Goal: Task Accomplishment & Management: Use online tool/utility

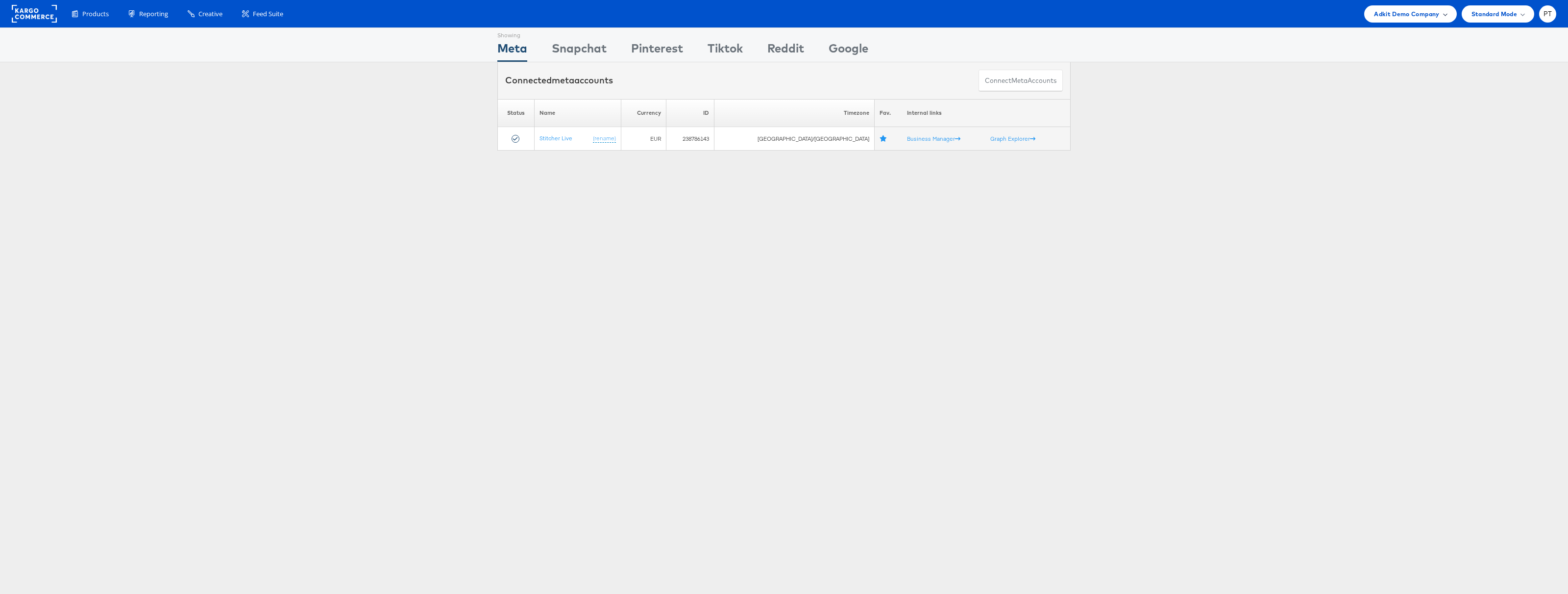
click at [1432, 17] on span "Adkit Demo Company" at bounding box center [1406, 14] width 65 height 10
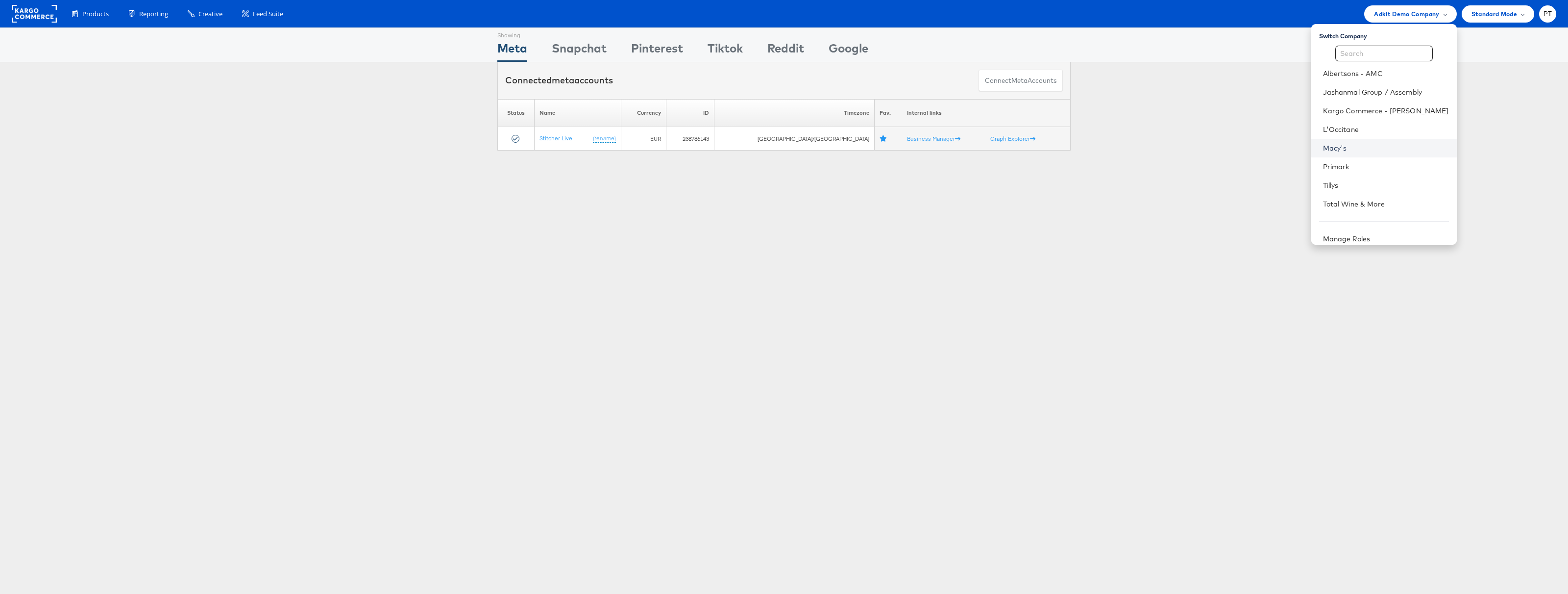
click at [1369, 146] on link "Macy's" at bounding box center [1386, 148] width 126 height 10
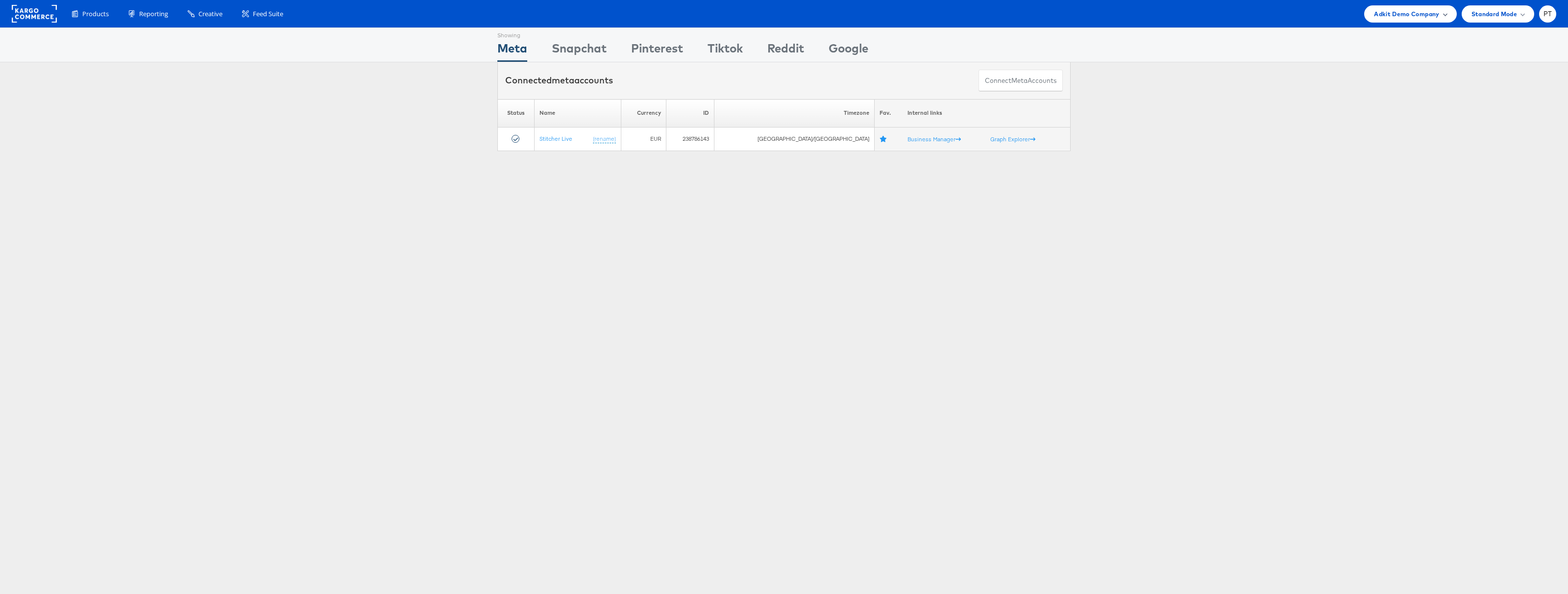
click at [1419, 19] on span "Adkit Demo Company" at bounding box center [1406, 14] width 65 height 10
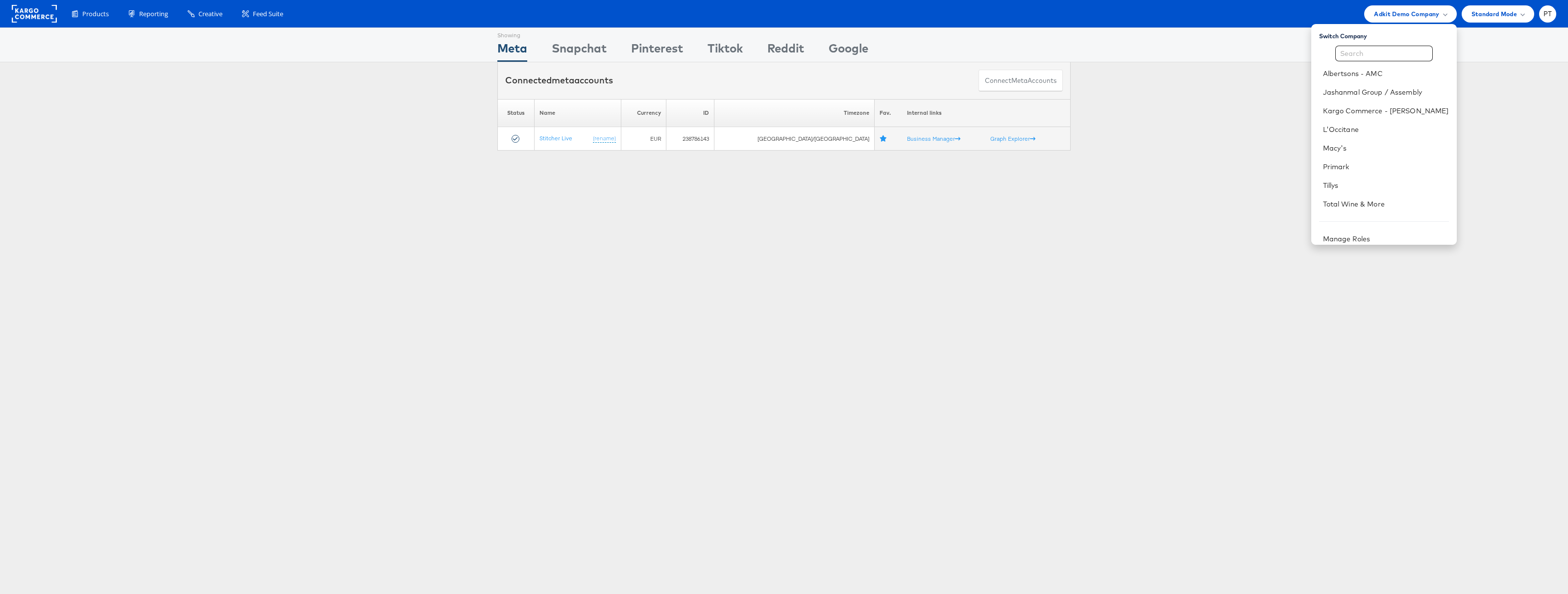
click at [1270, 88] on div "Connected meta accounts Connect meta Accounts" at bounding box center [784, 80] width 1568 height 36
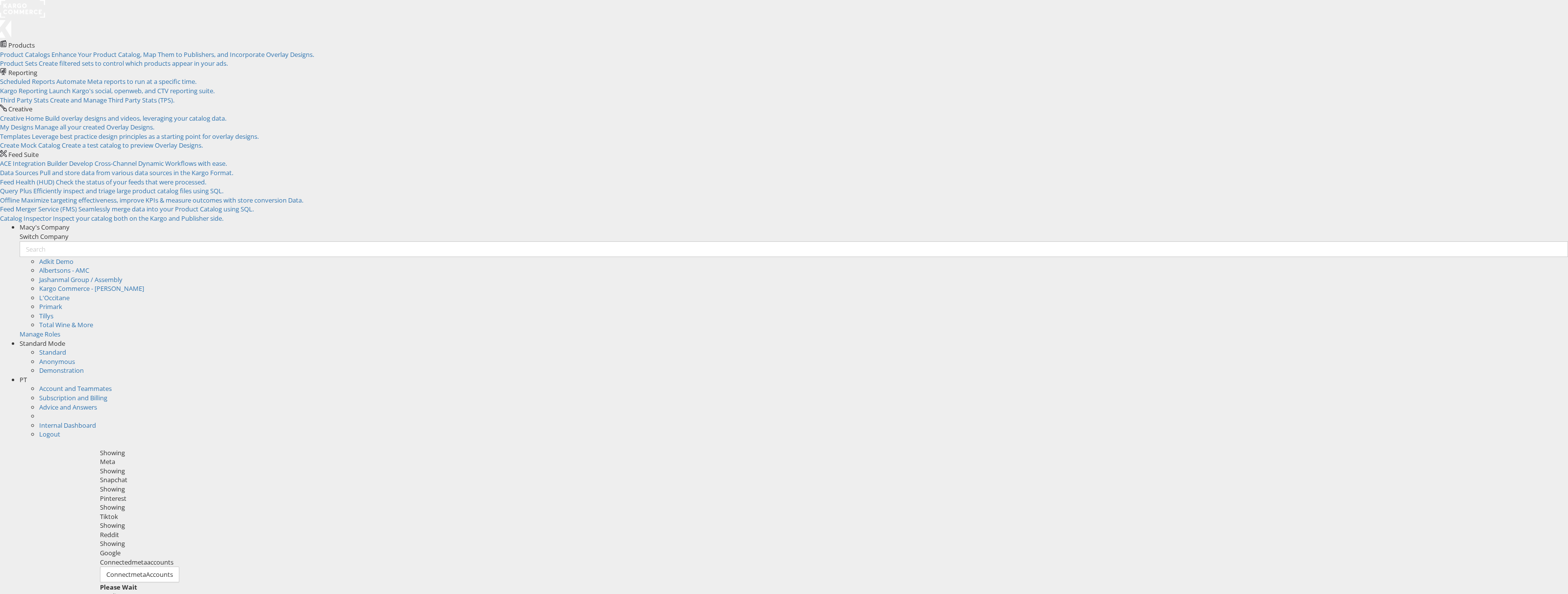
click at [69, 222] on span "Macy's Company" at bounding box center [44, 226] width 50 height 9
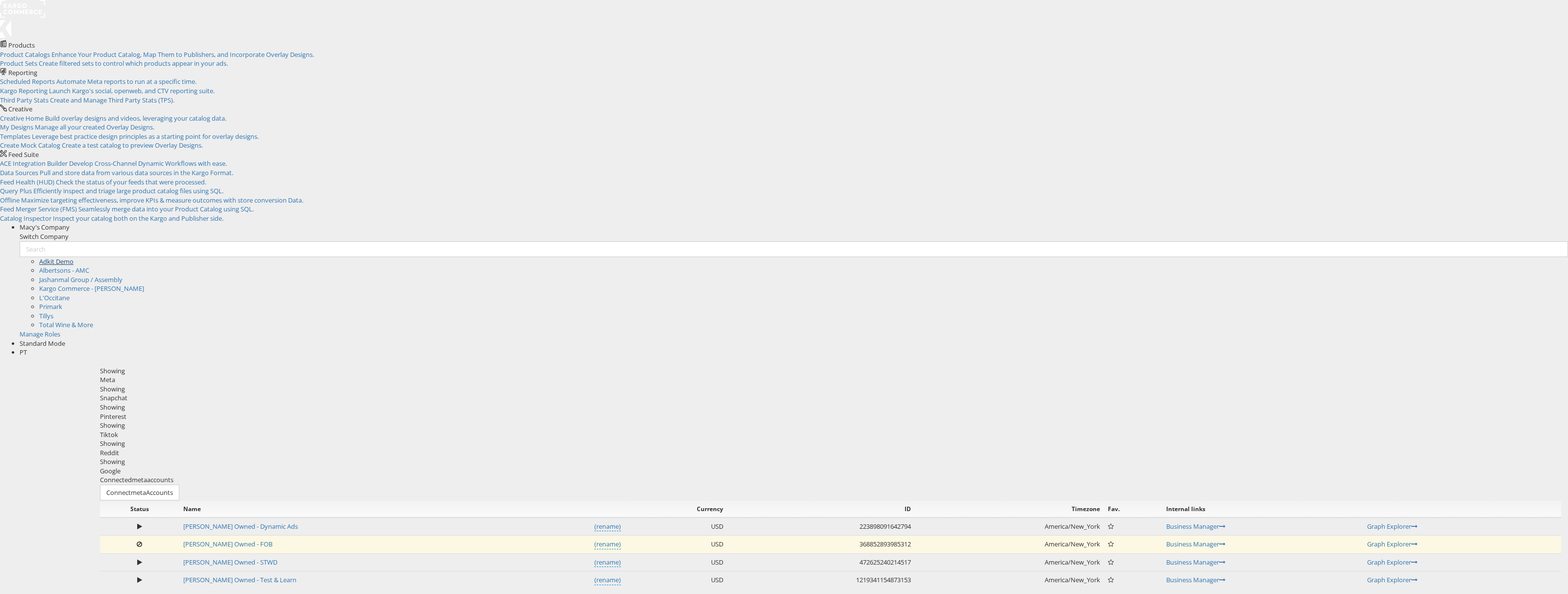
click at [74, 257] on link "Adkit Demo" at bounding box center [56, 261] width 34 height 9
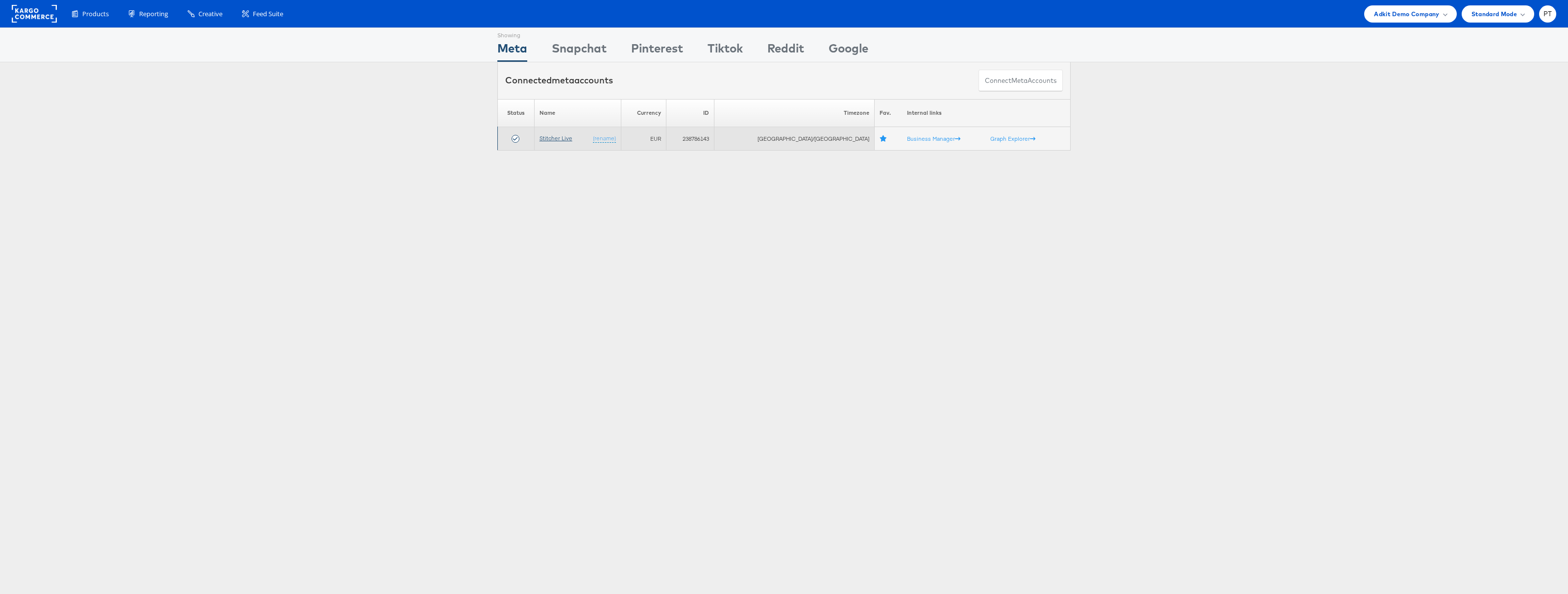
click at [558, 138] on link "Stitcher Live" at bounding box center [556, 138] width 33 height 8
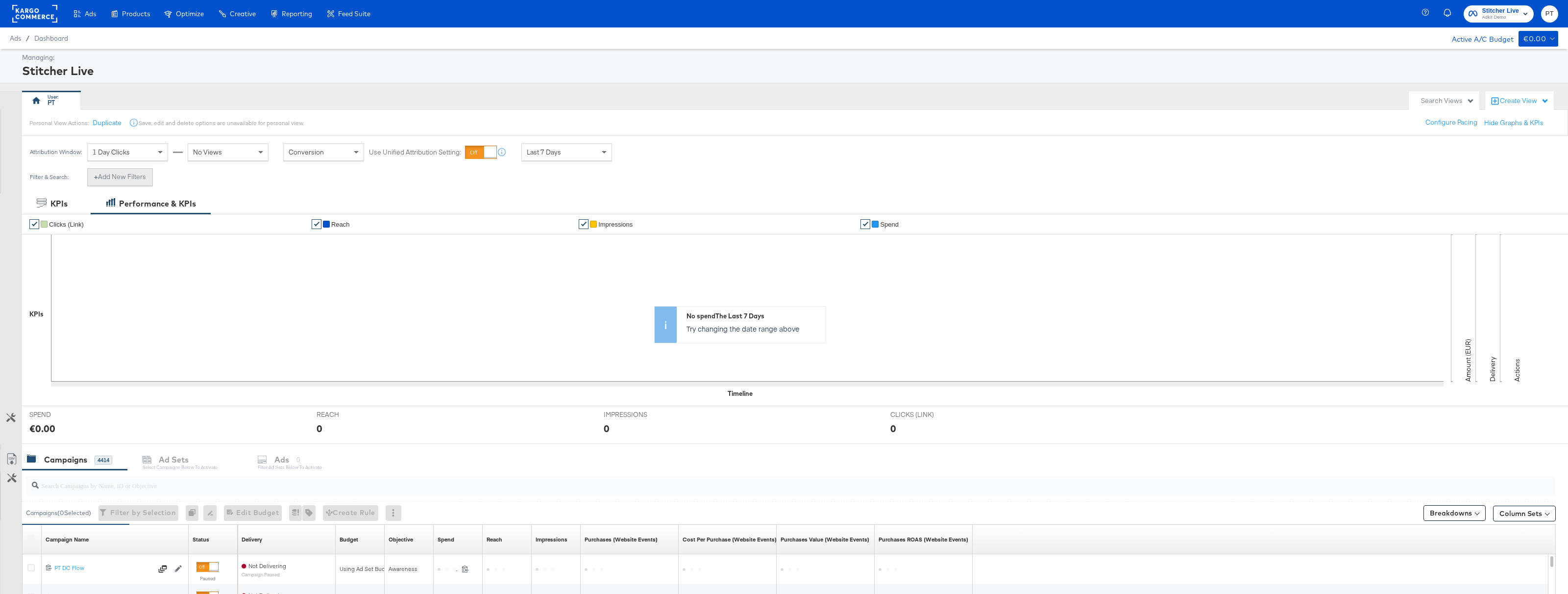
click at [127, 180] on button "+ Add New Filters" at bounding box center [120, 177] width 65 height 18
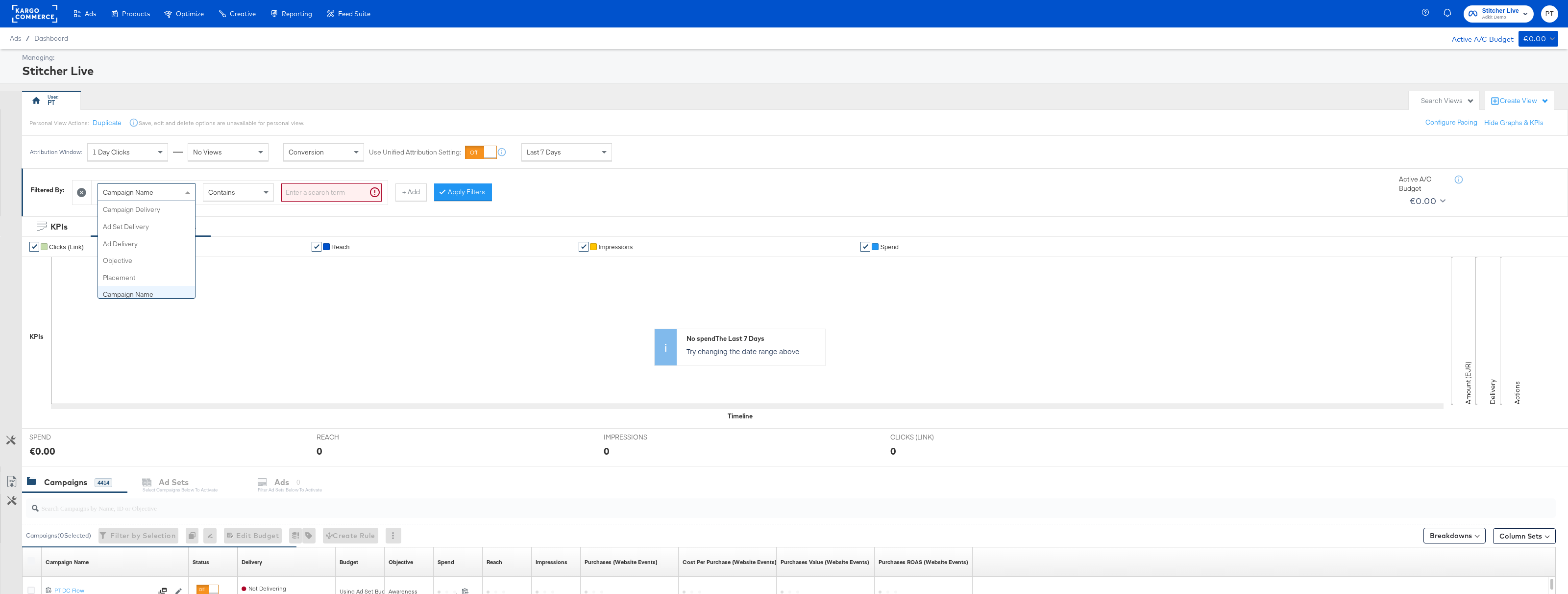
click at [188, 193] on span at bounding box center [187, 193] width 5 height 3
click at [316, 191] on input "search" at bounding box center [331, 192] width 100 height 18
paste input "[CREDIT_CARD_NUMBER]"
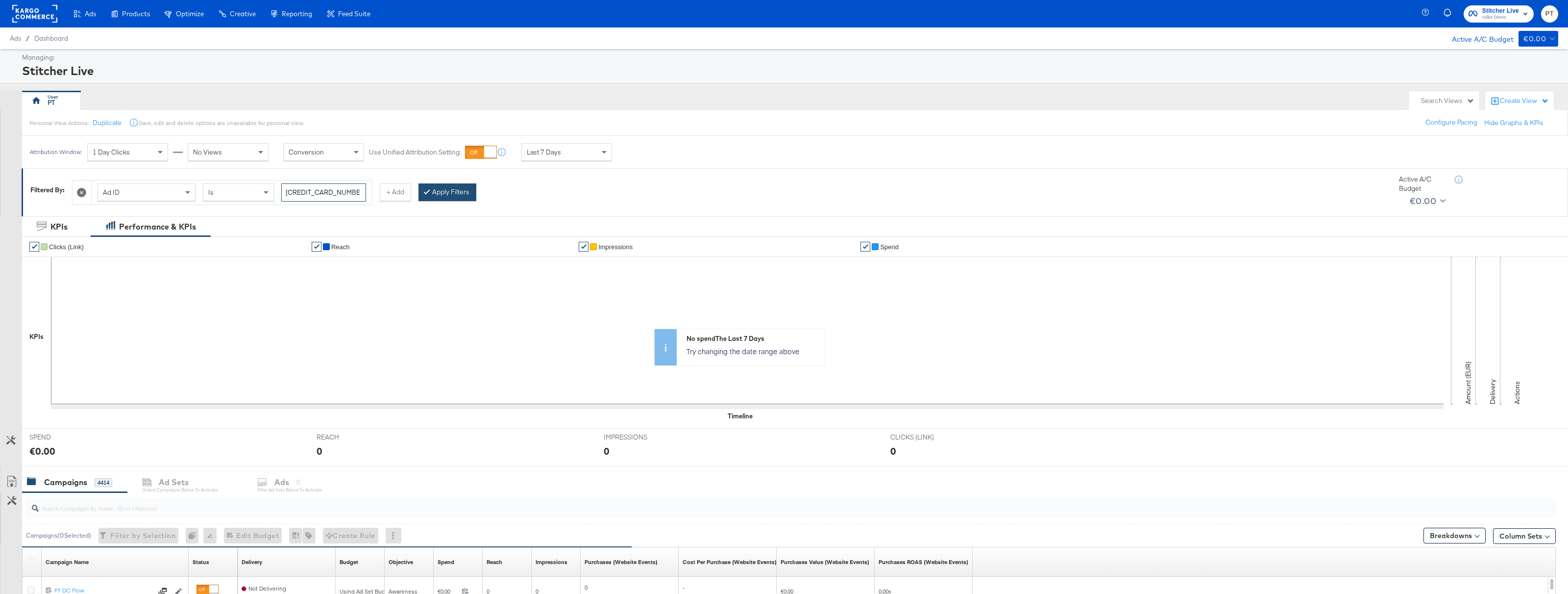
type input "[CREDIT_CARD_NUMBER]"
click at [456, 194] on button "Apply Filters" at bounding box center [447, 192] width 58 height 18
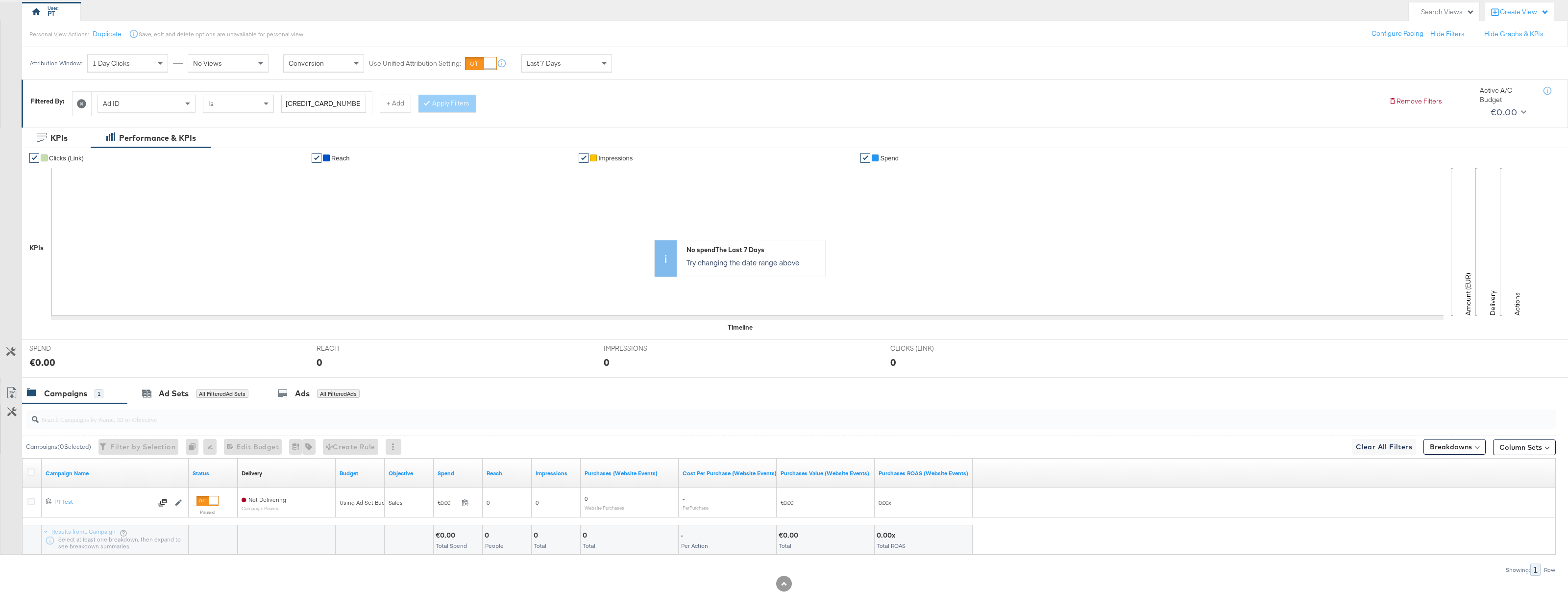
scroll to position [114, 0]
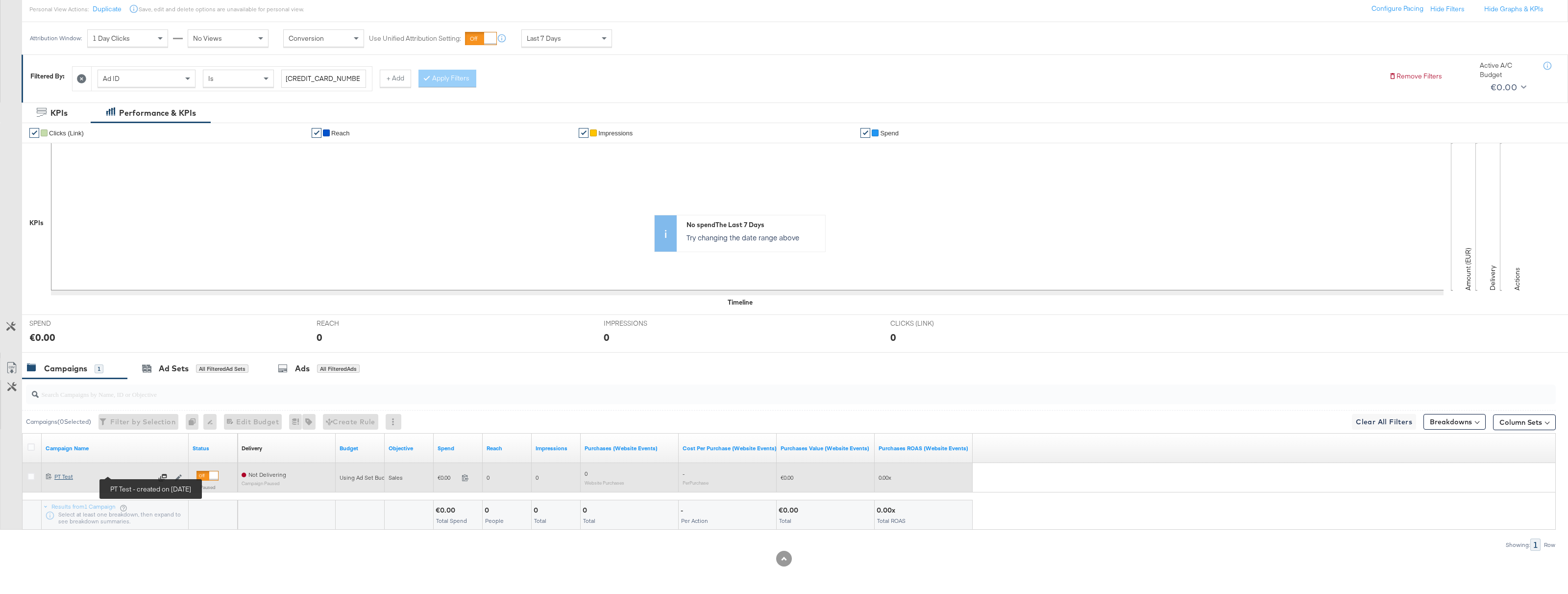
click at [62, 474] on div "PT Test PT Test" at bounding box center [103, 476] width 98 height 8
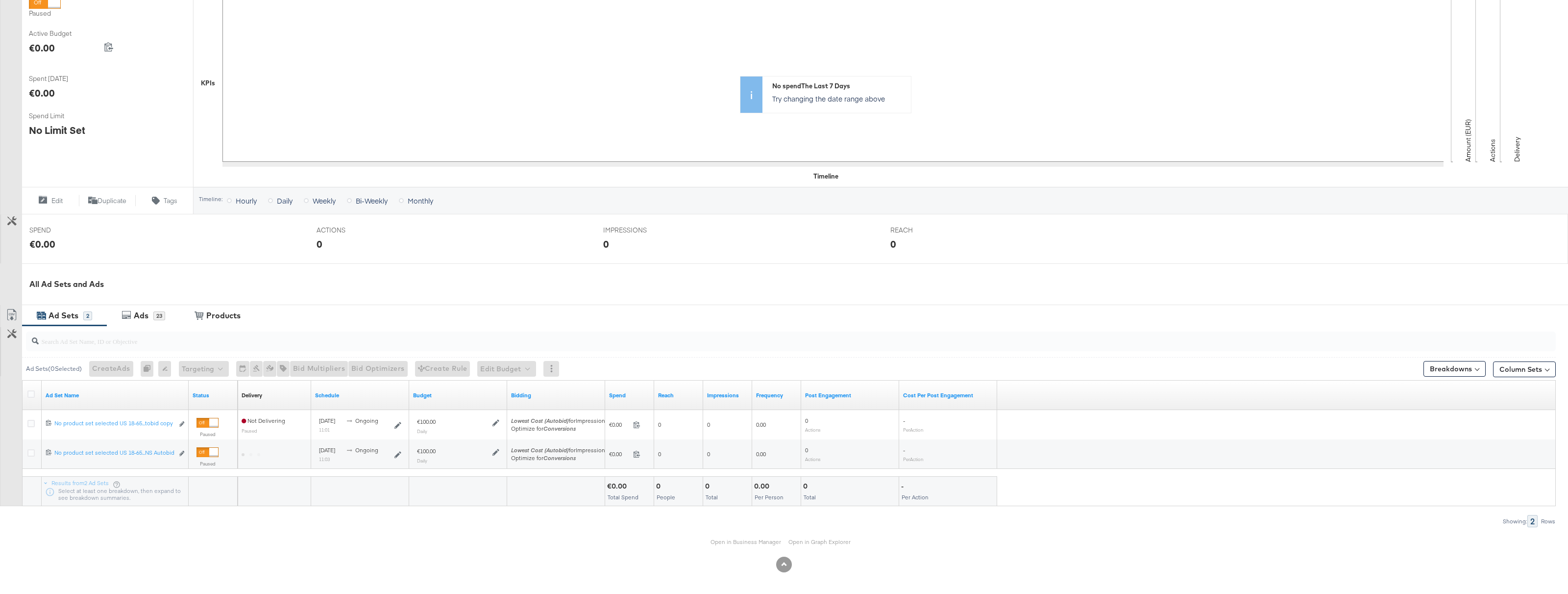
scroll to position [184, 0]
click at [154, 318] on div "23" at bounding box center [159, 315] width 12 height 9
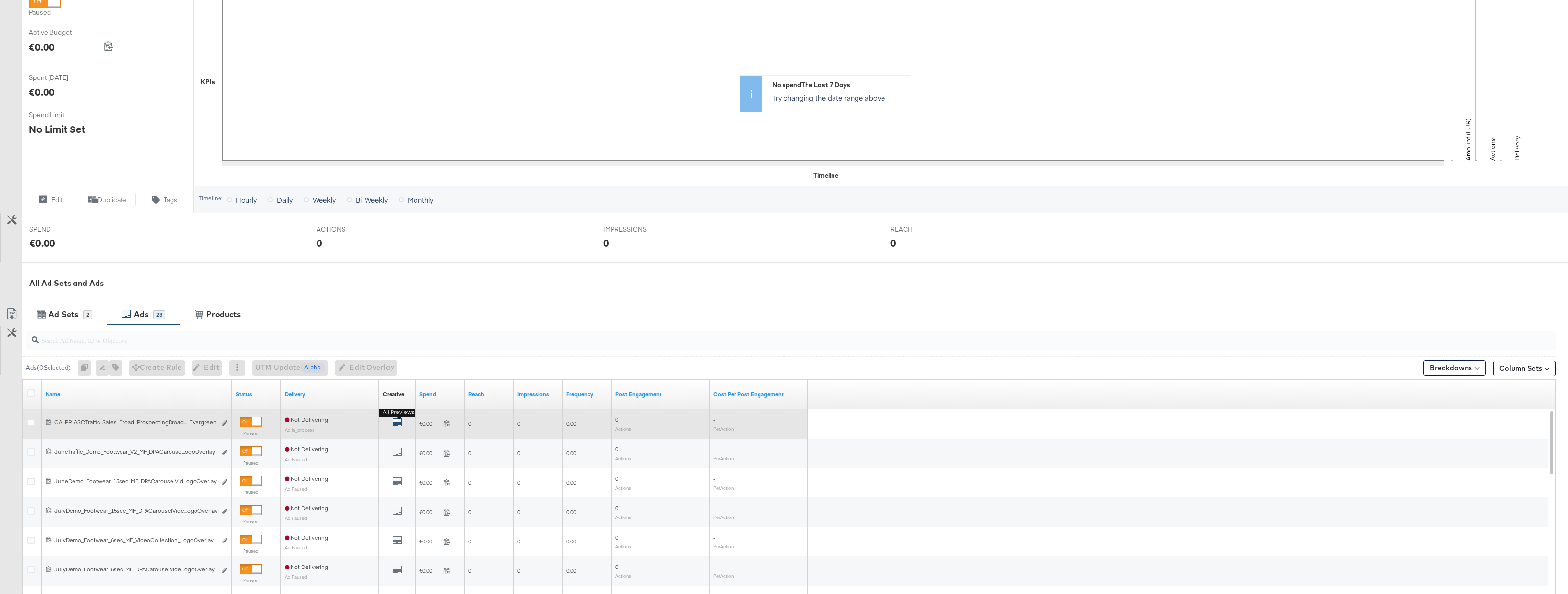
click at [398, 424] on icon "default" at bounding box center [398, 422] width 10 height 10
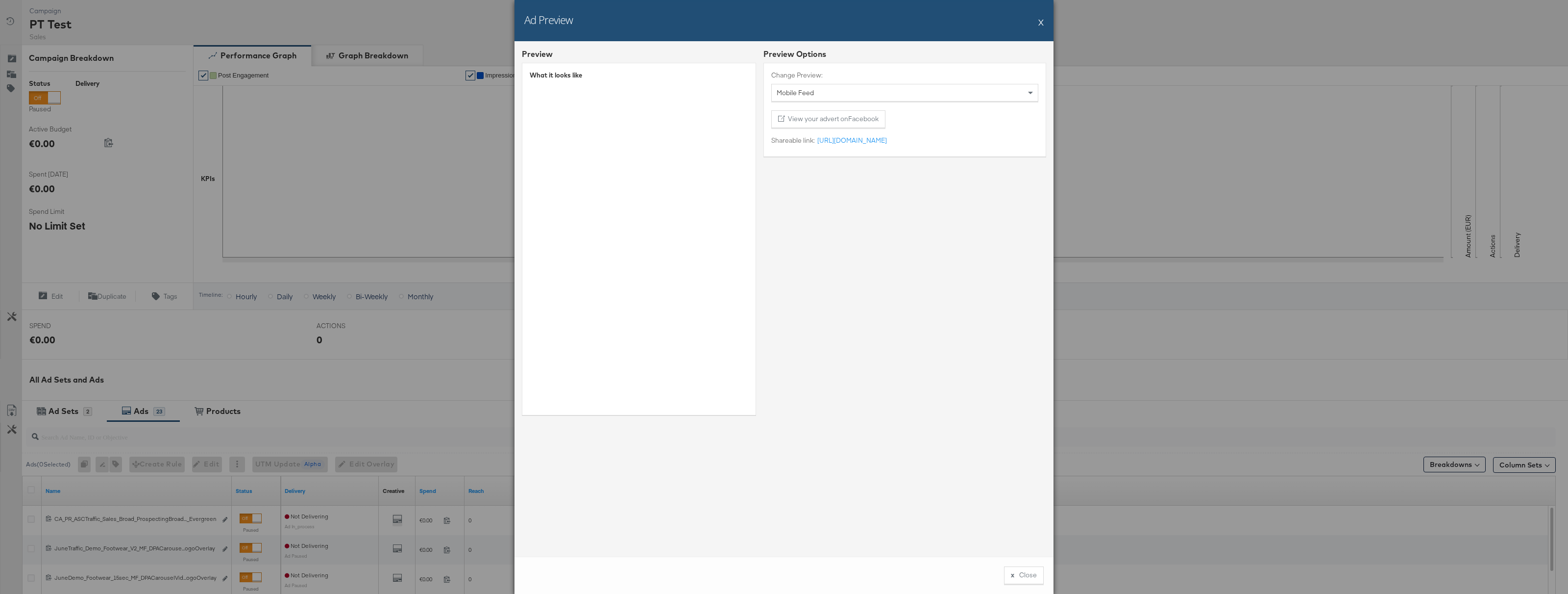
scroll to position [83, 0]
click at [1040, 24] on button "X" at bounding box center [1041, 22] width 6 height 19
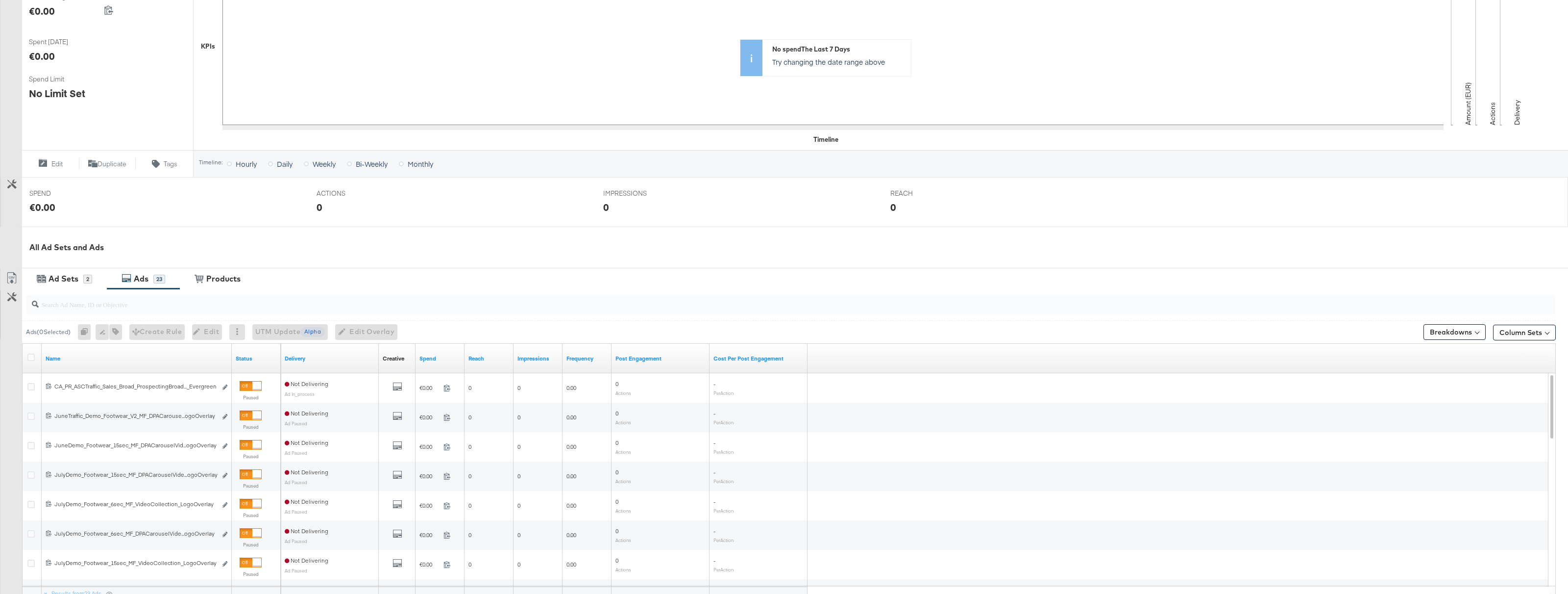
scroll to position [225, 0]
